Goal: Transaction & Acquisition: Subscribe to service/newsletter

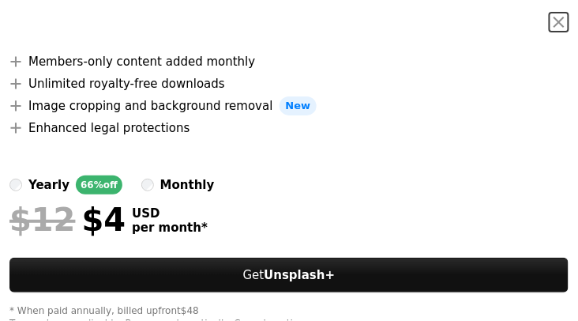
scroll to position [232, 0]
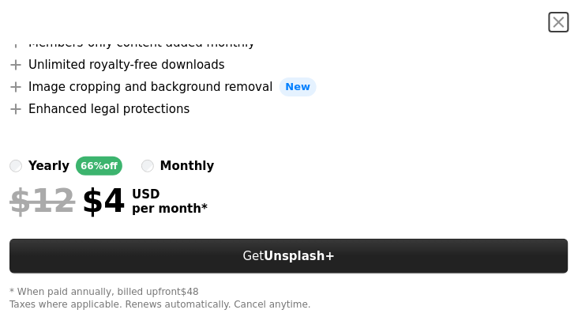
click at [272, 258] on strong "Unsplash+" at bounding box center [299, 256] width 71 height 14
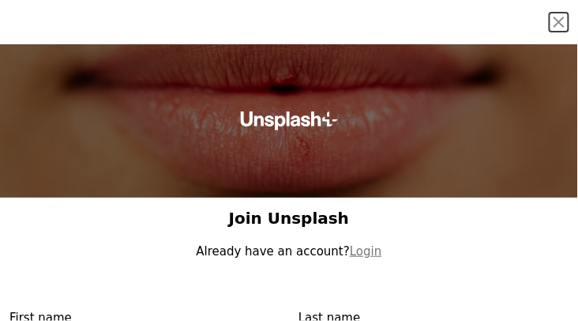
type input "**********"
click at [251, 126] on icon "Unsplash+" at bounding box center [289, 120] width 99 height 19
click at [253, 124] on icon "Unsplash+" at bounding box center [289, 120] width 99 height 19
click at [321, 216] on h1 "Join Unsplash" at bounding box center [288, 218] width 559 height 22
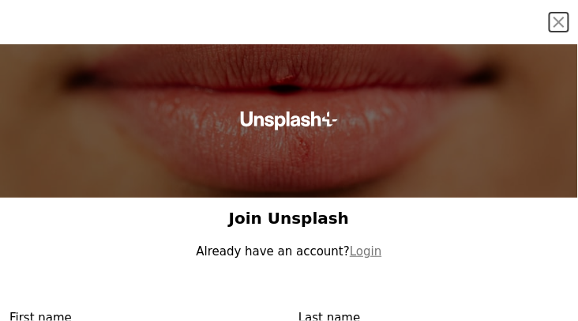
click at [329, 240] on div at bounding box center [288, 235] width 559 height 13
click at [350, 247] on button "Login" at bounding box center [366, 251] width 32 height 19
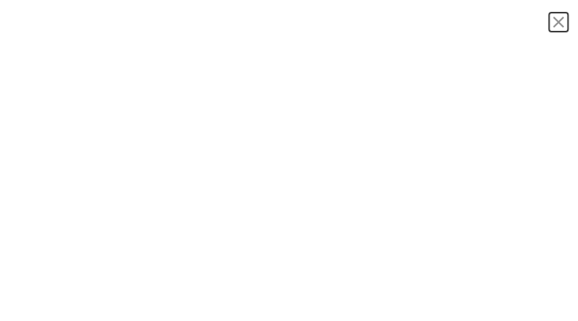
click at [313, 249] on div "An X shape" at bounding box center [289, 160] width 578 height 321
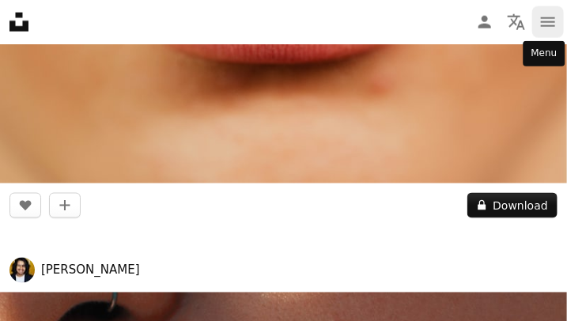
click at [554, 24] on icon "navigation menu" at bounding box center [547, 22] width 19 height 19
